Goal: Transaction & Acquisition: Book appointment/travel/reservation

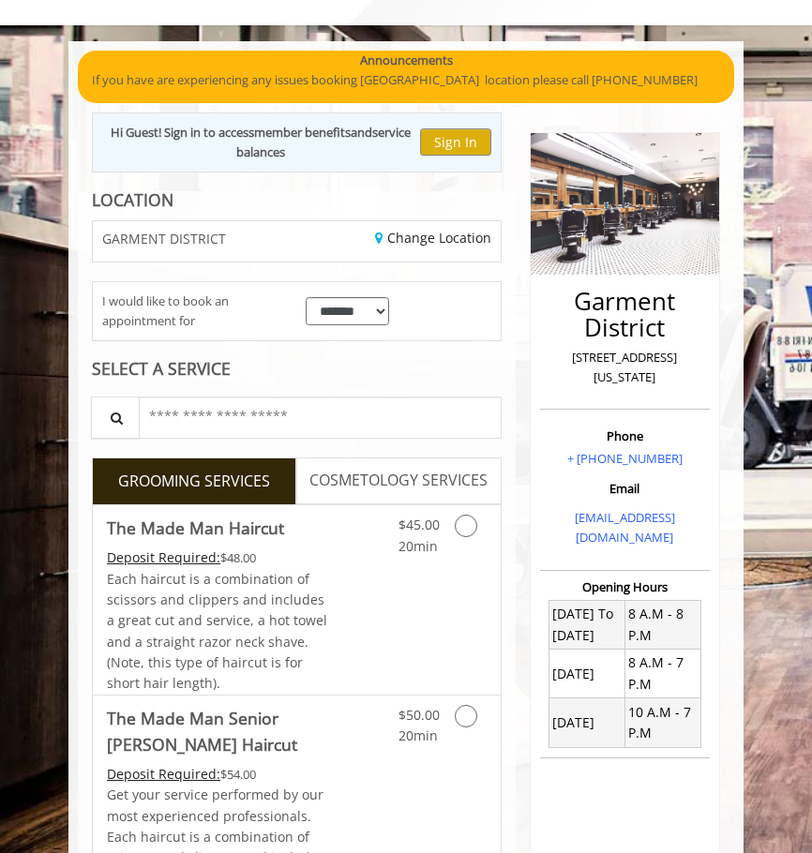
scroll to position [94, 0]
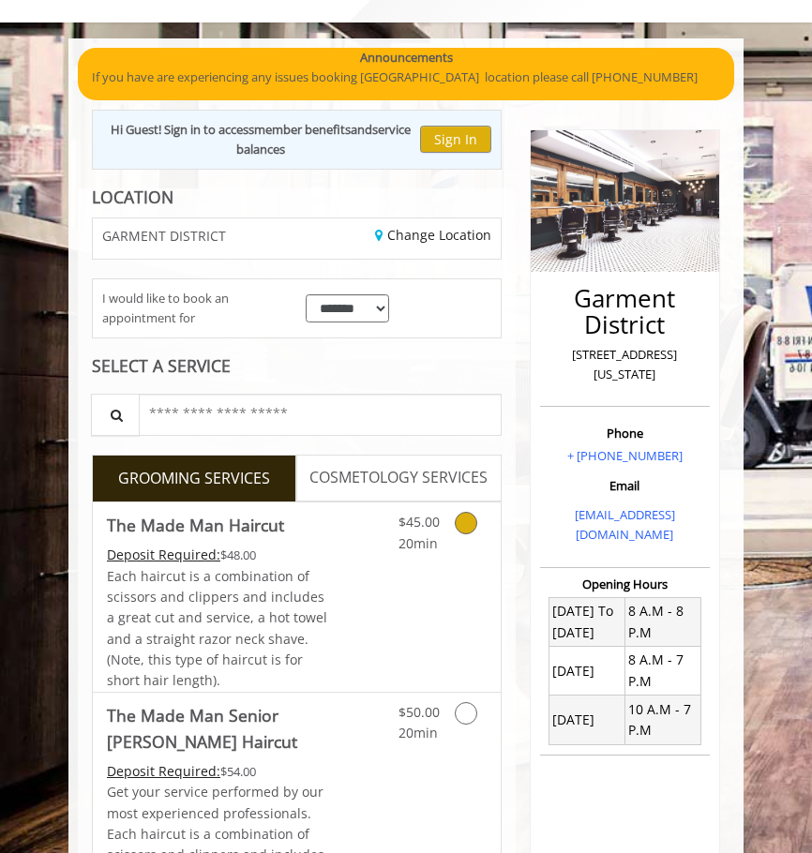
click at [471, 517] on icon "Grooming services" at bounding box center [466, 523] width 22 height 22
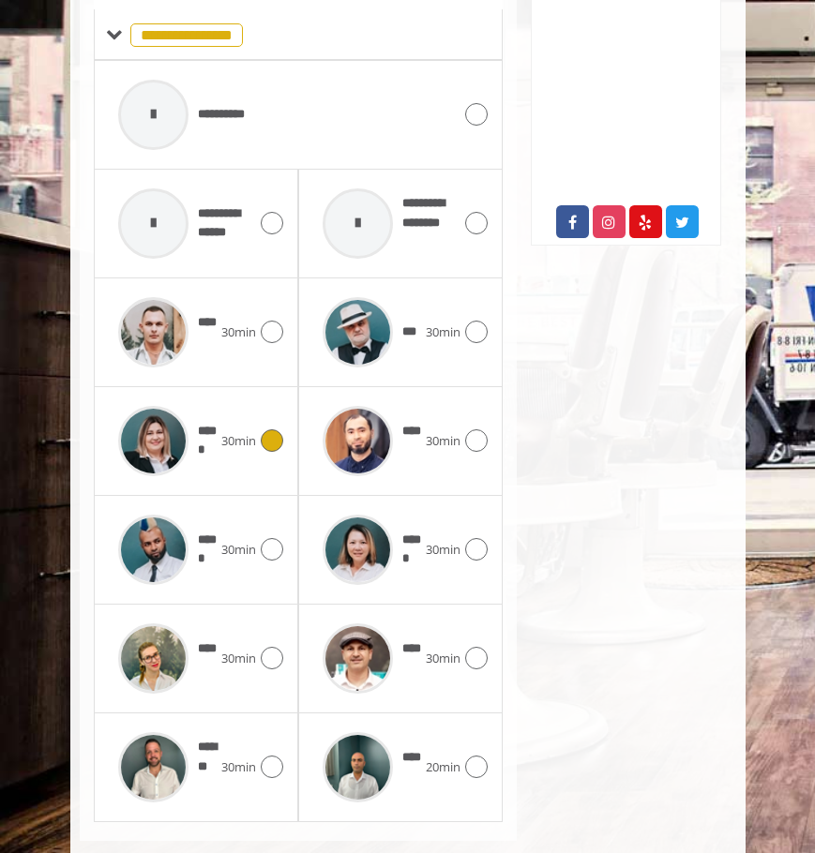
scroll to position [914, 0]
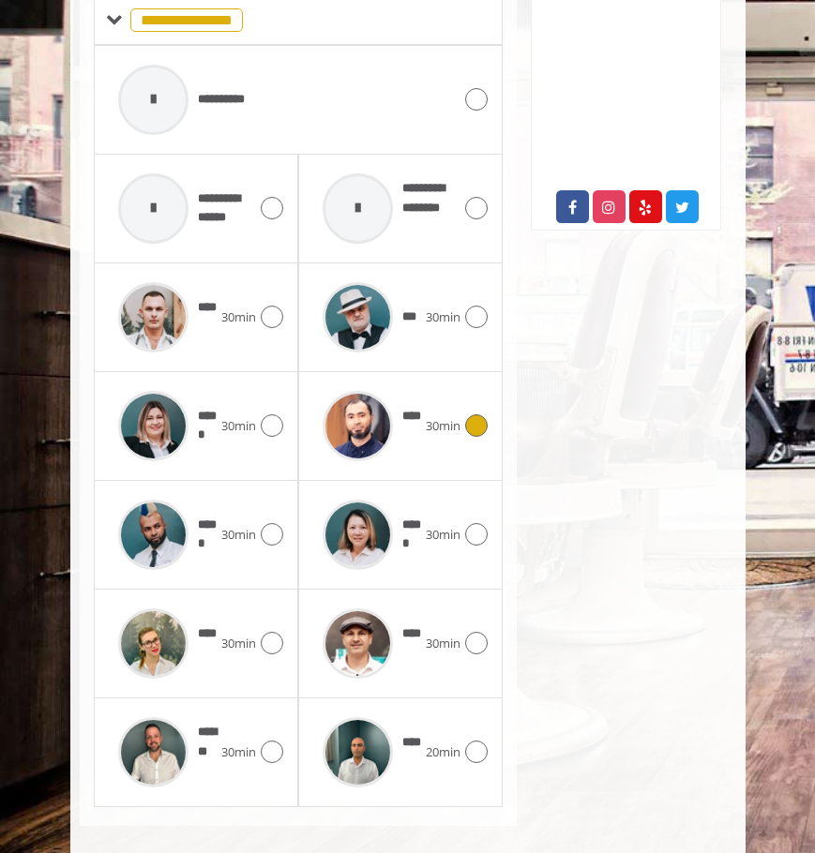
click at [479, 414] on icon at bounding box center [476, 425] width 22 height 22
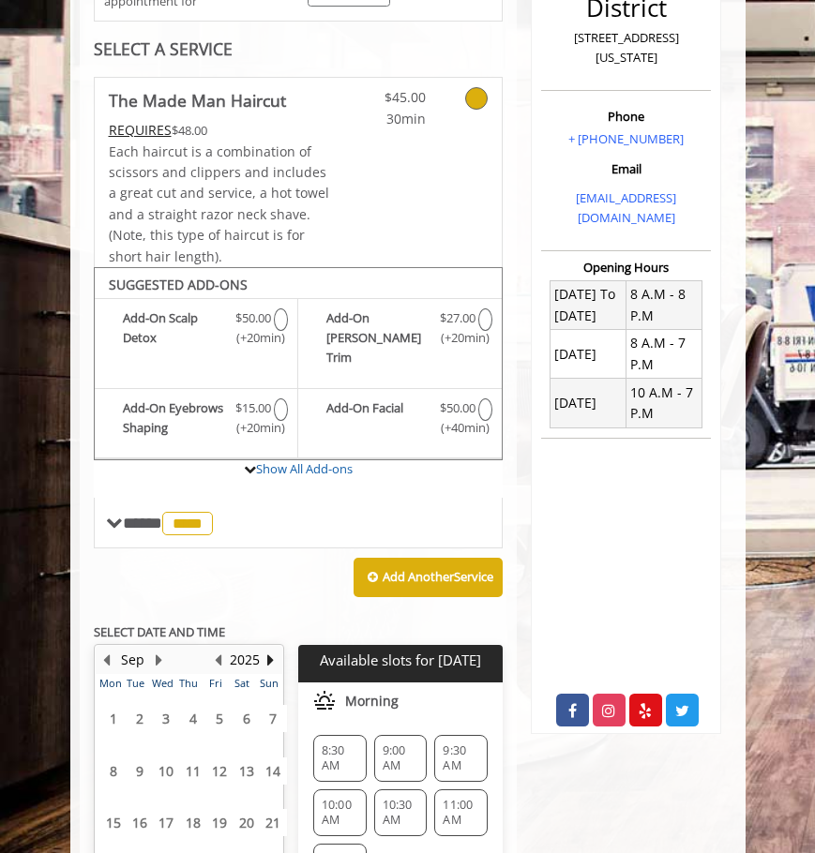
scroll to position [611, 0]
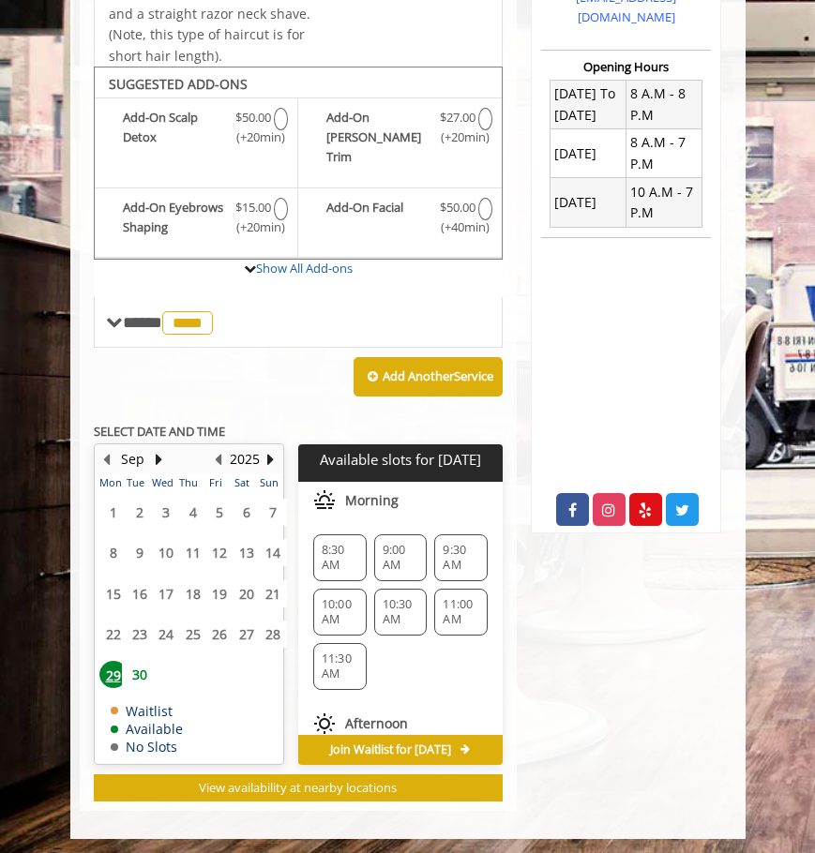
click at [322, 652] on span "11:30 AM" at bounding box center [340, 666] width 37 height 30
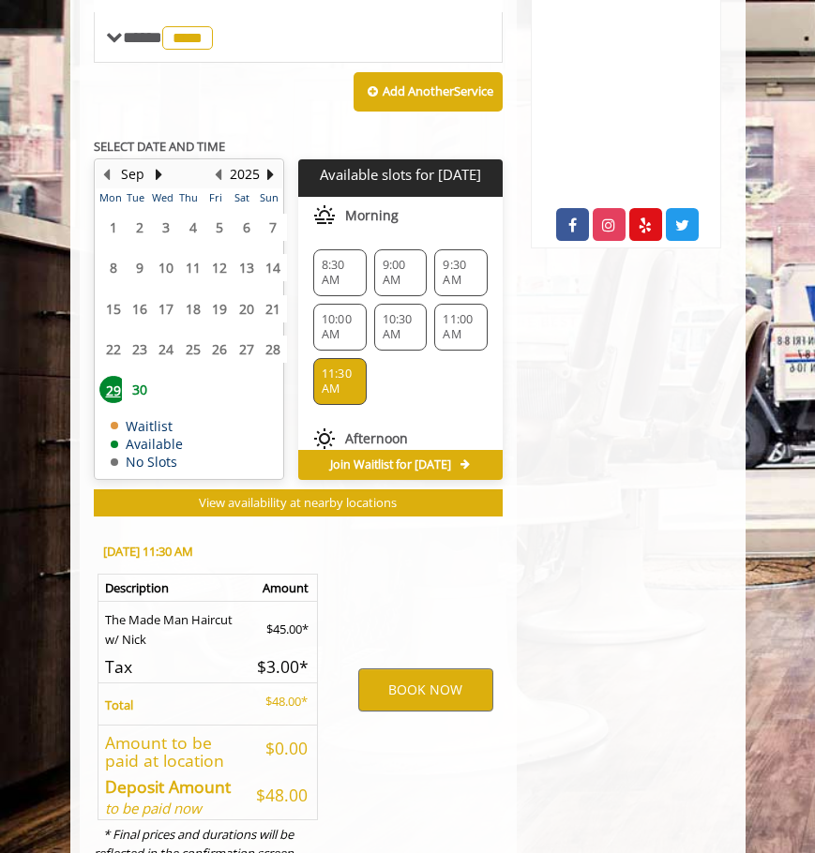
scroll to position [958, 0]
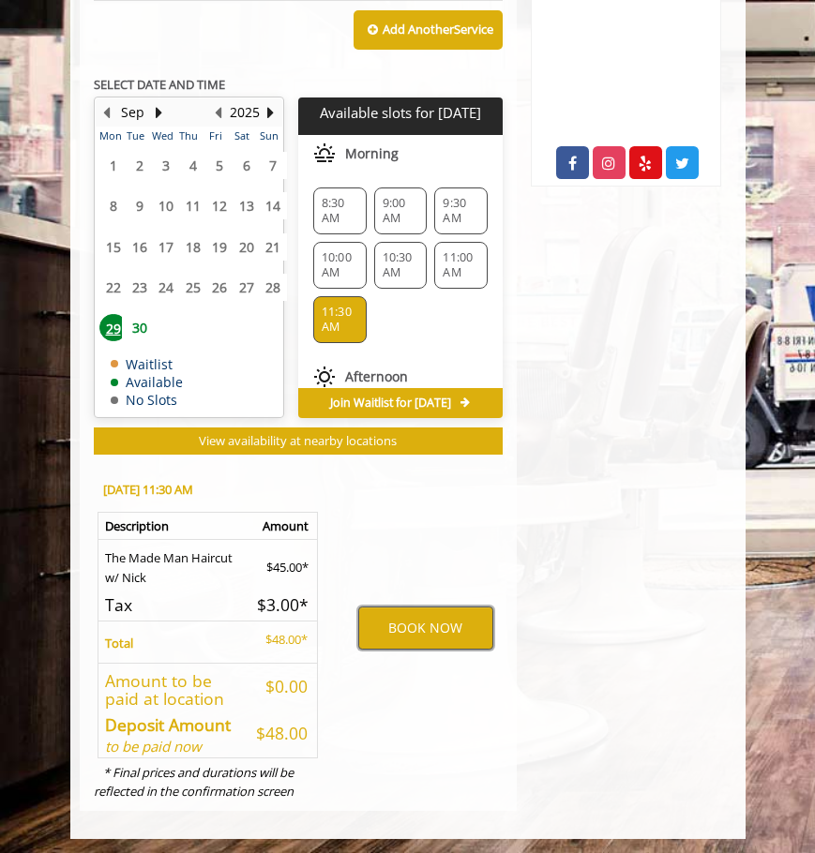
click at [435, 620] on button "BOOK NOW" at bounding box center [425, 627] width 135 height 43
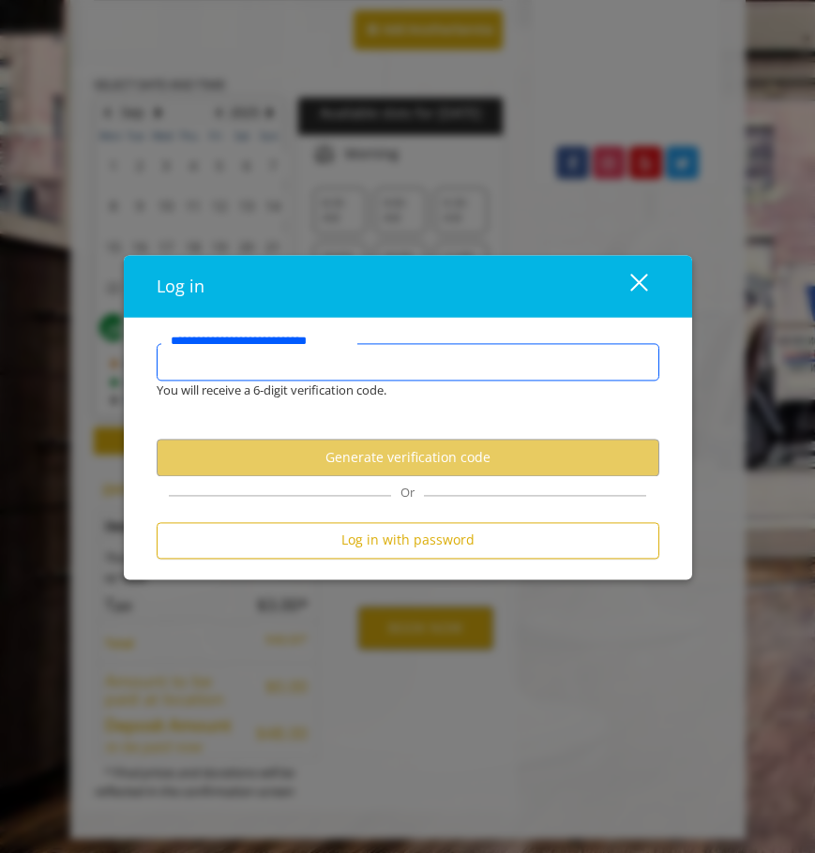
click at [340, 370] on input "**********" at bounding box center [408, 361] width 502 height 37
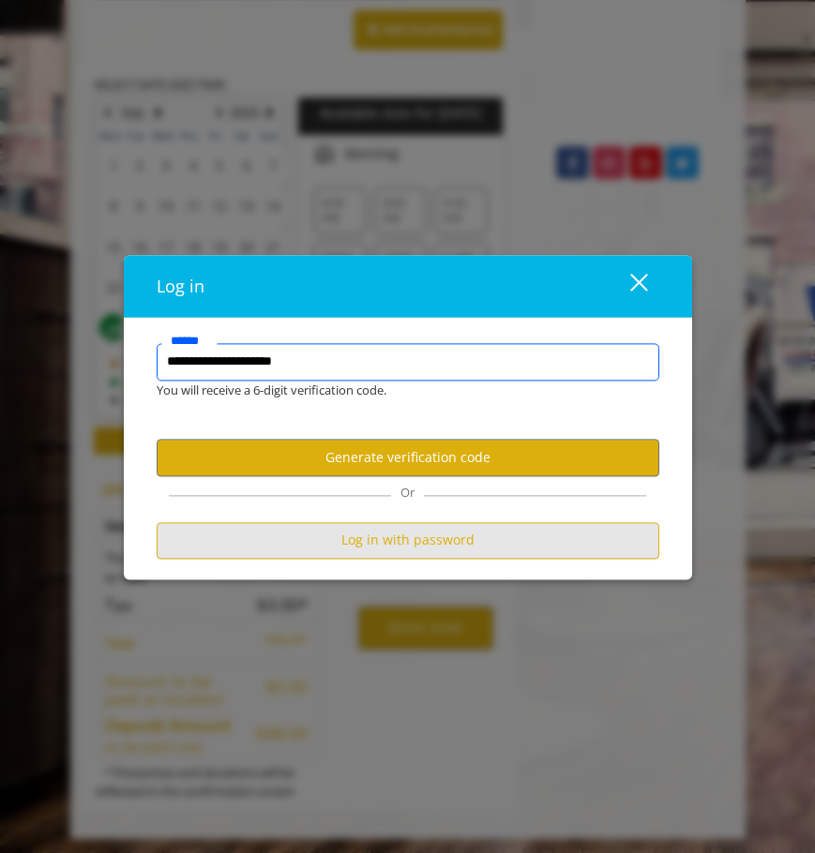
type input "**********"
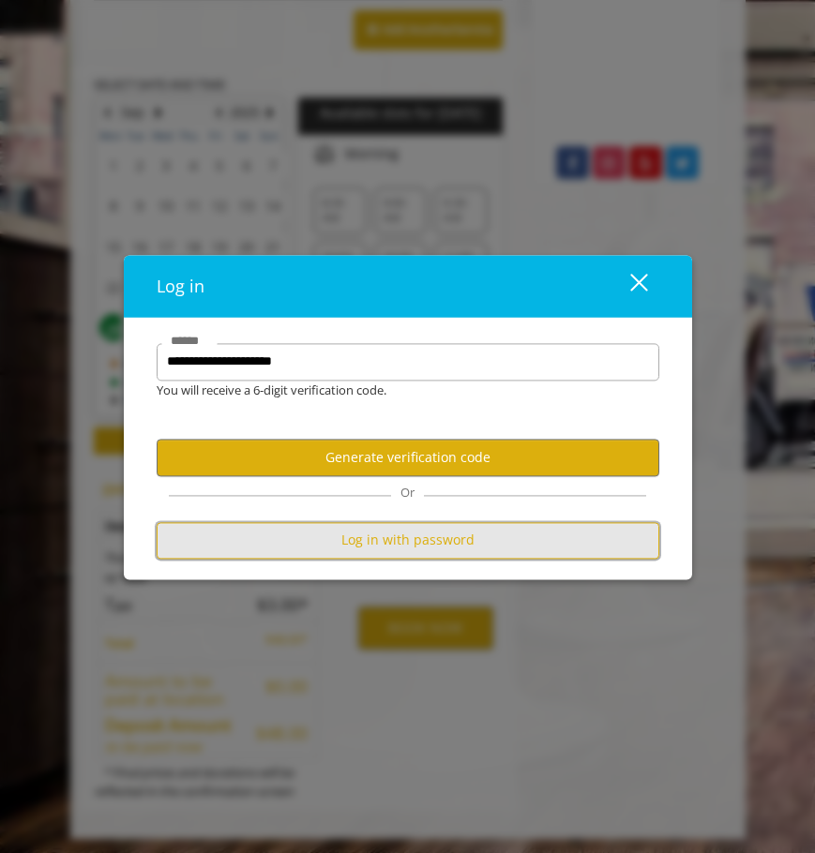
click at [385, 542] on button "Log in with password" at bounding box center [408, 540] width 502 height 37
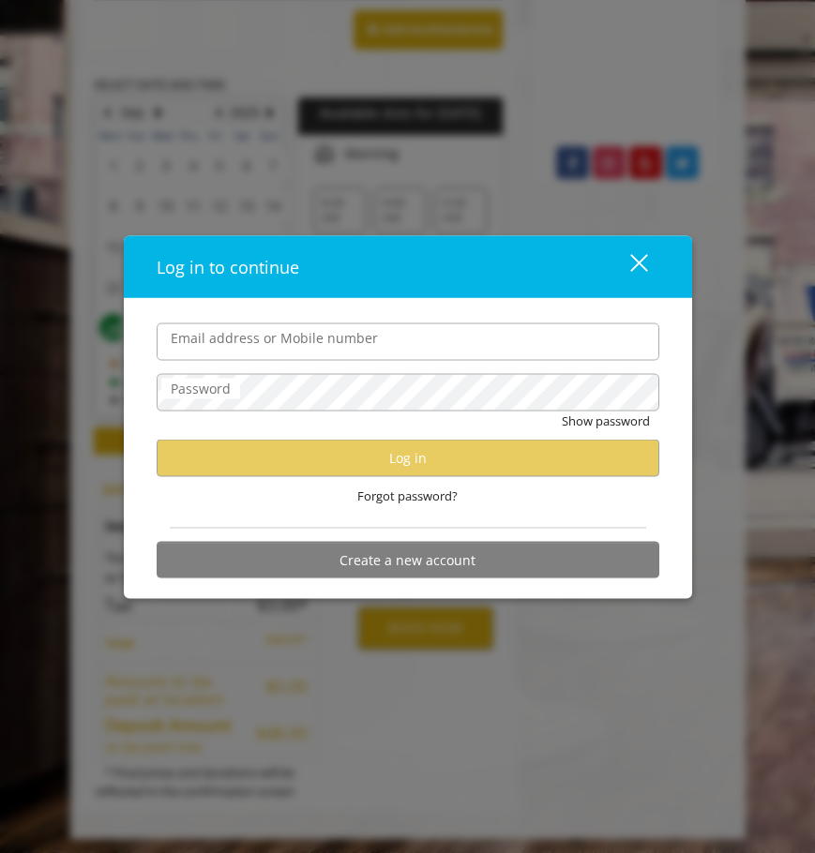
type input "**********"
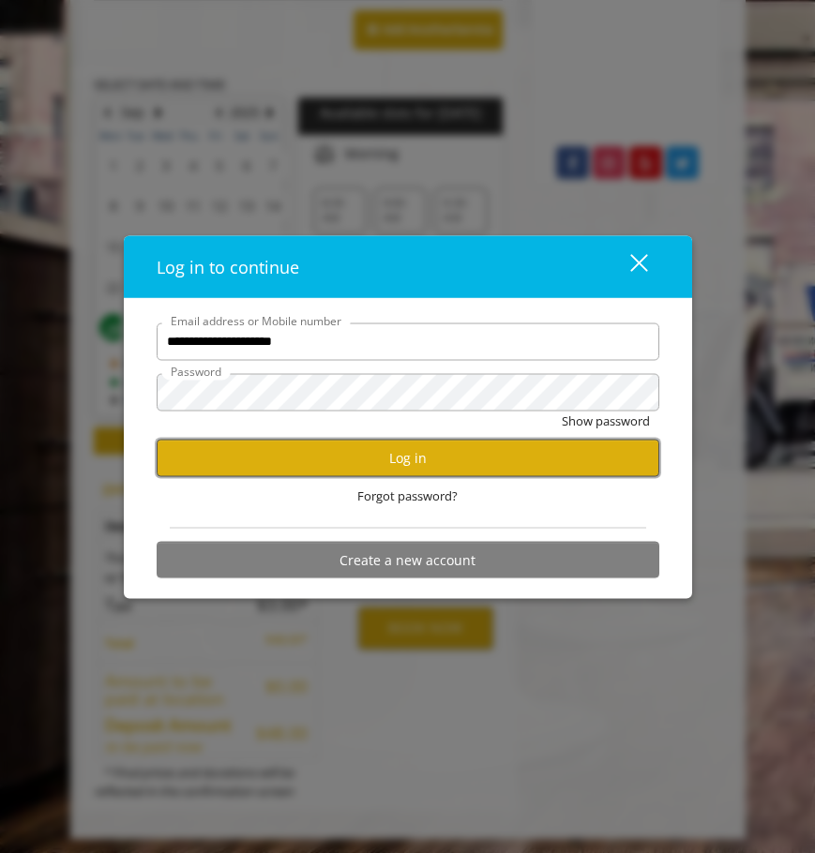
click at [411, 467] on button "Log in" at bounding box center [408, 458] width 502 height 37
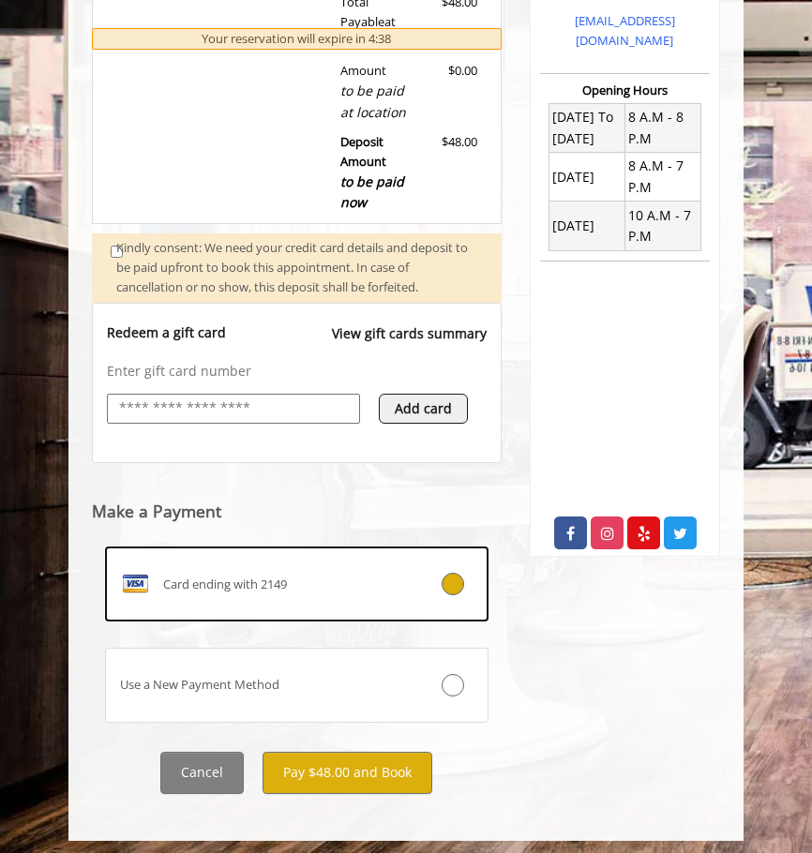
scroll to position [589, 0]
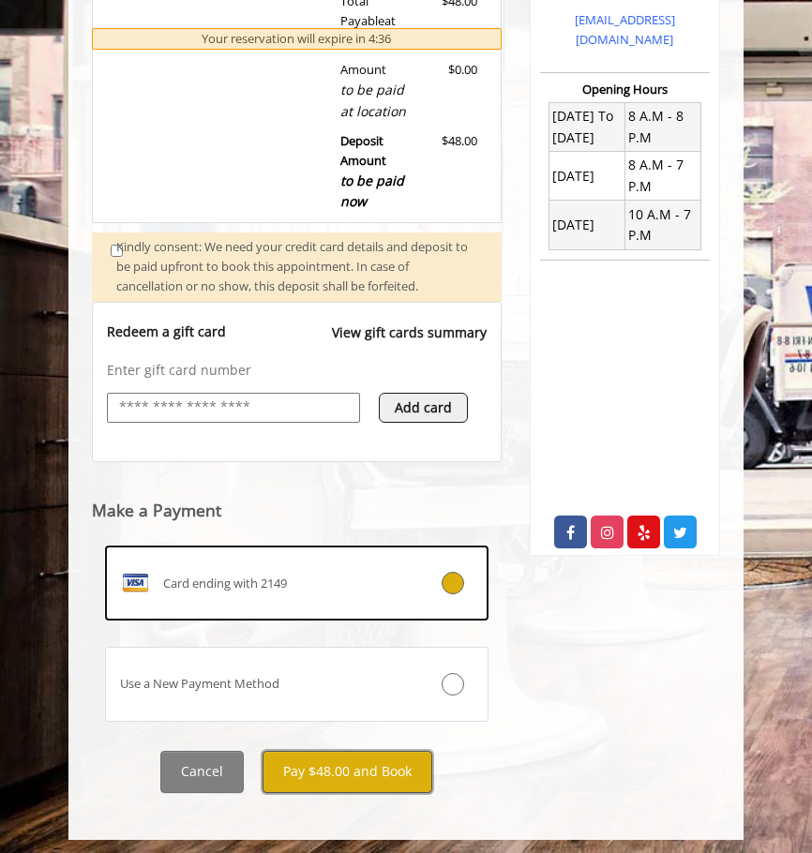
click at [359, 761] on button "Pay $48.00 and Book" at bounding box center [347, 772] width 170 height 42
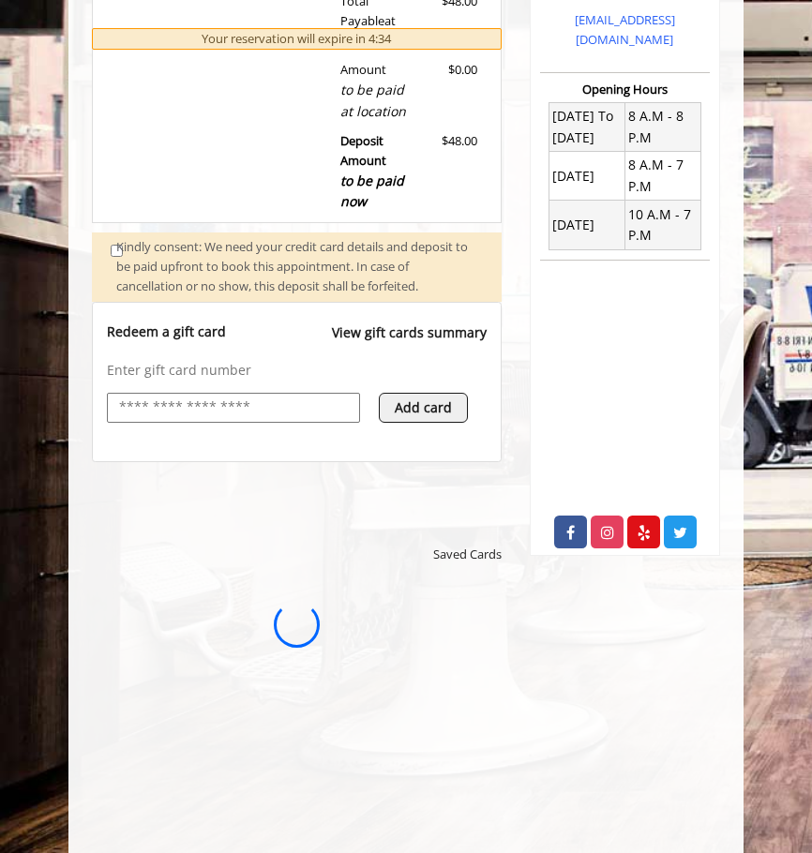
scroll to position [0, 0]
